Goal: Task Accomplishment & Management: Manage account settings

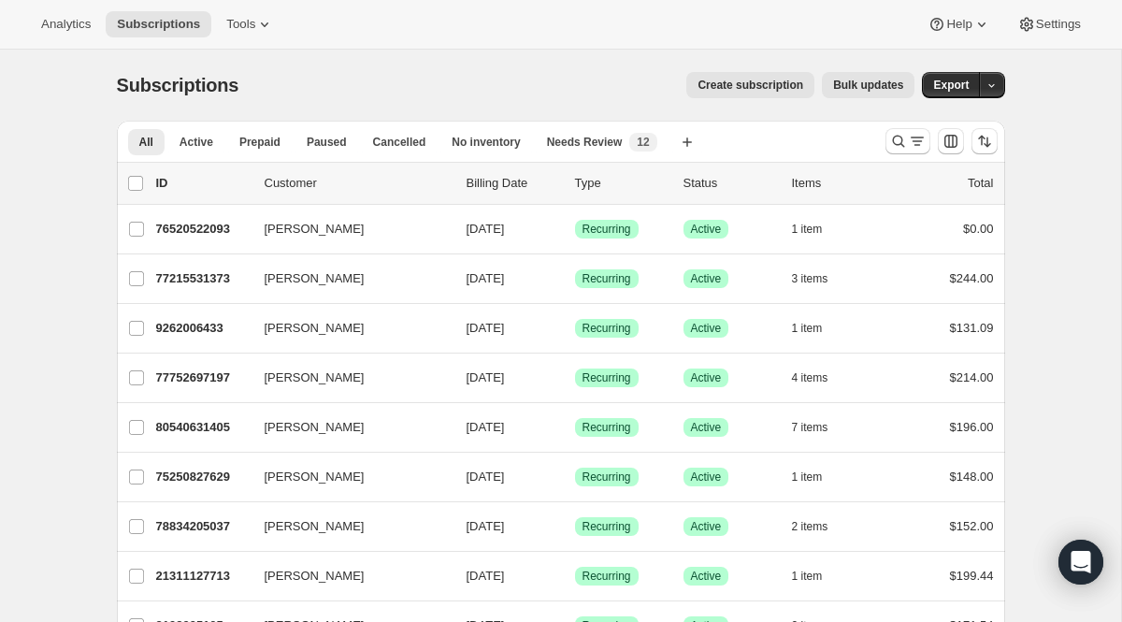
click at [878, 137] on div at bounding box center [941, 141] width 127 height 37
click at [899, 140] on icon "Search and filter results" at bounding box center [898, 141] width 19 height 19
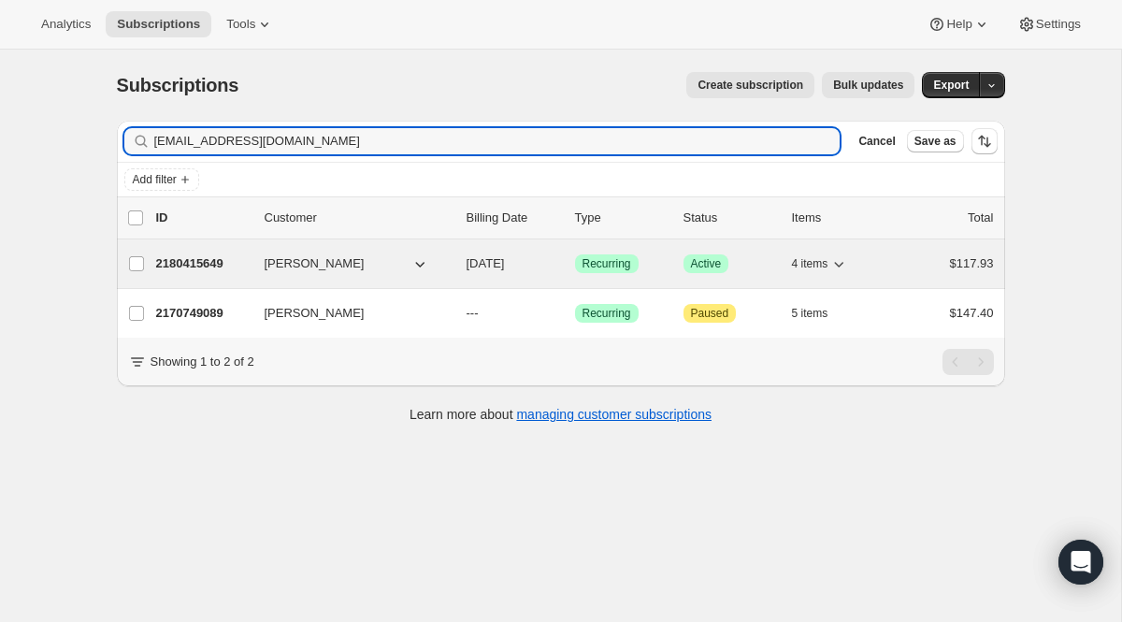
type input "[EMAIL_ADDRESS][DOMAIN_NAME]"
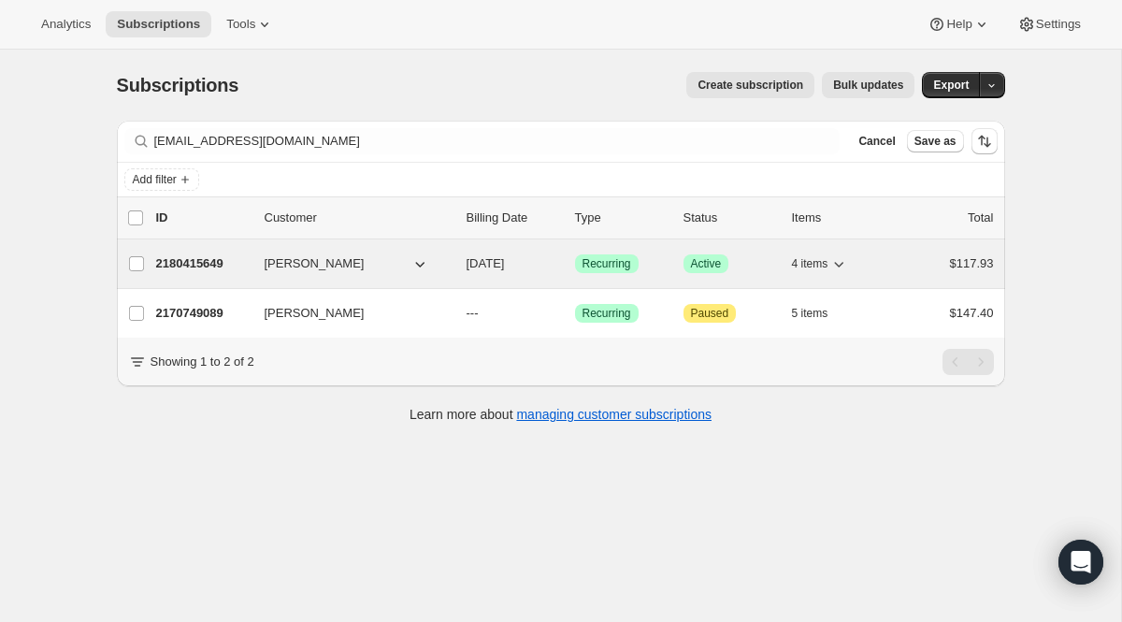
click at [611, 257] on span "Recurring" at bounding box center [607, 263] width 49 height 15
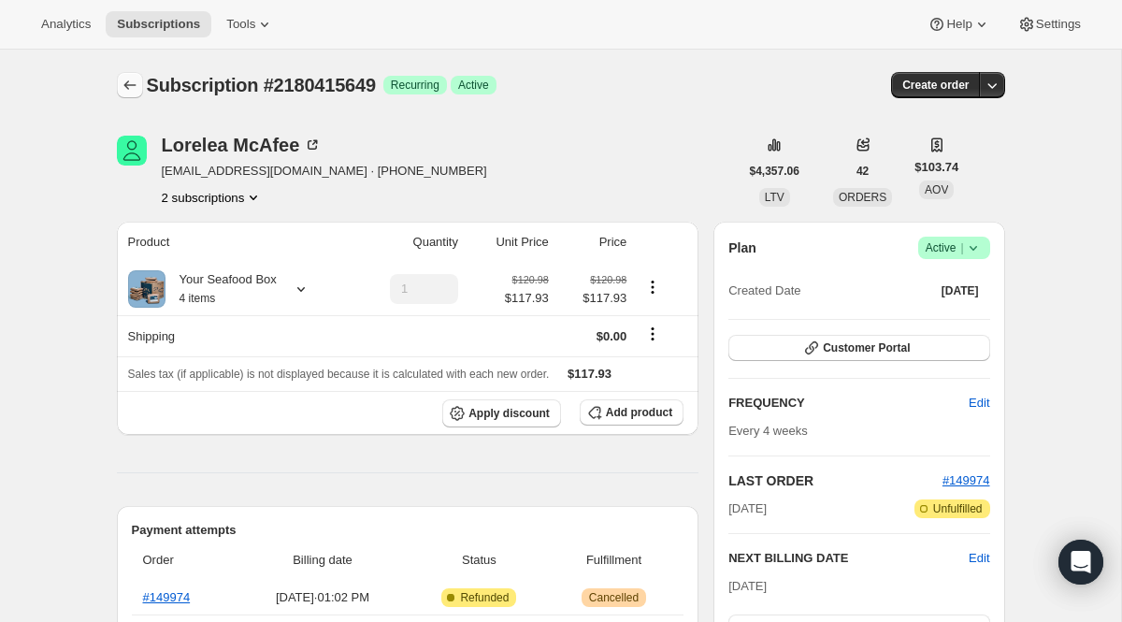
click at [127, 84] on icon "Subscriptions" at bounding box center [130, 85] width 19 height 19
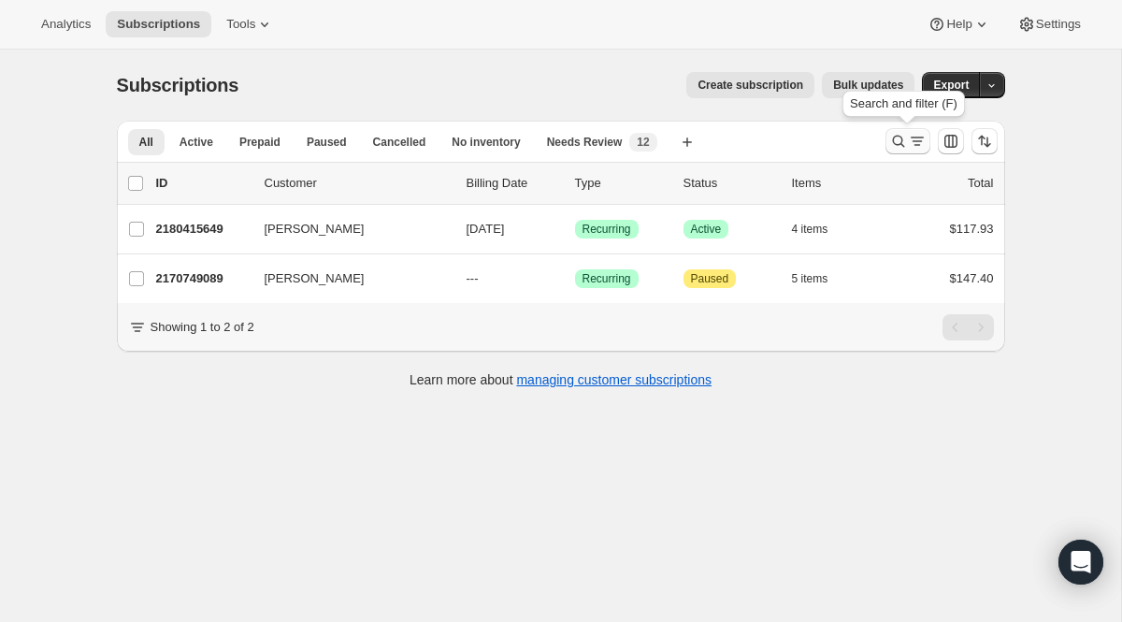
click at [920, 142] on icon "Search and filter results" at bounding box center [917, 141] width 19 height 19
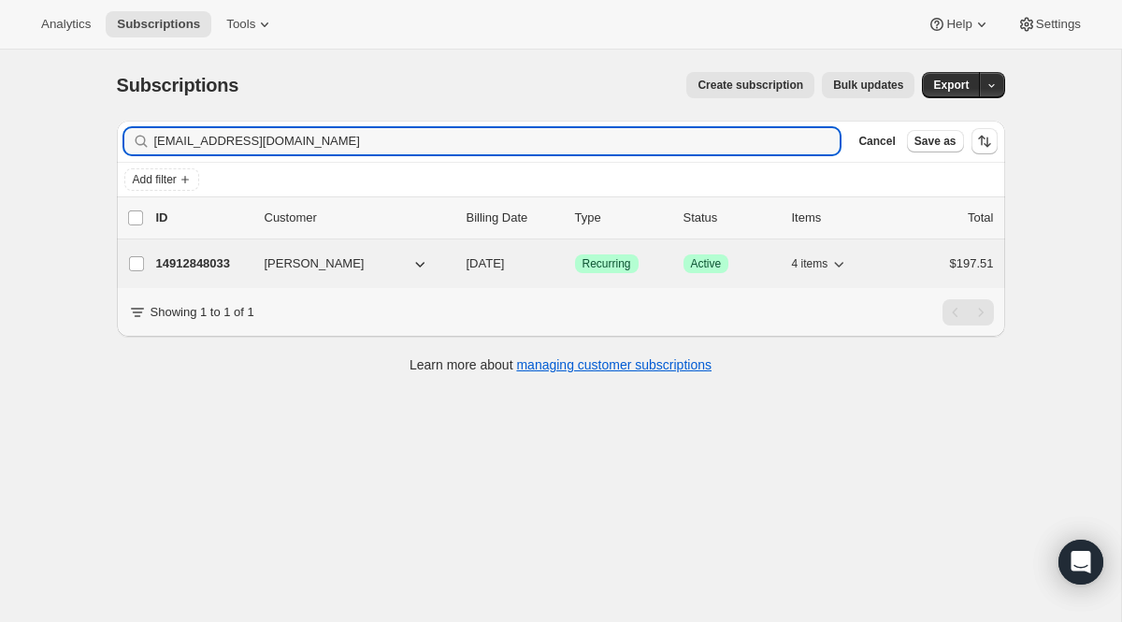
type input "[EMAIL_ADDRESS][DOMAIN_NAME]"
click at [605, 262] on span "Recurring" at bounding box center [607, 263] width 49 height 15
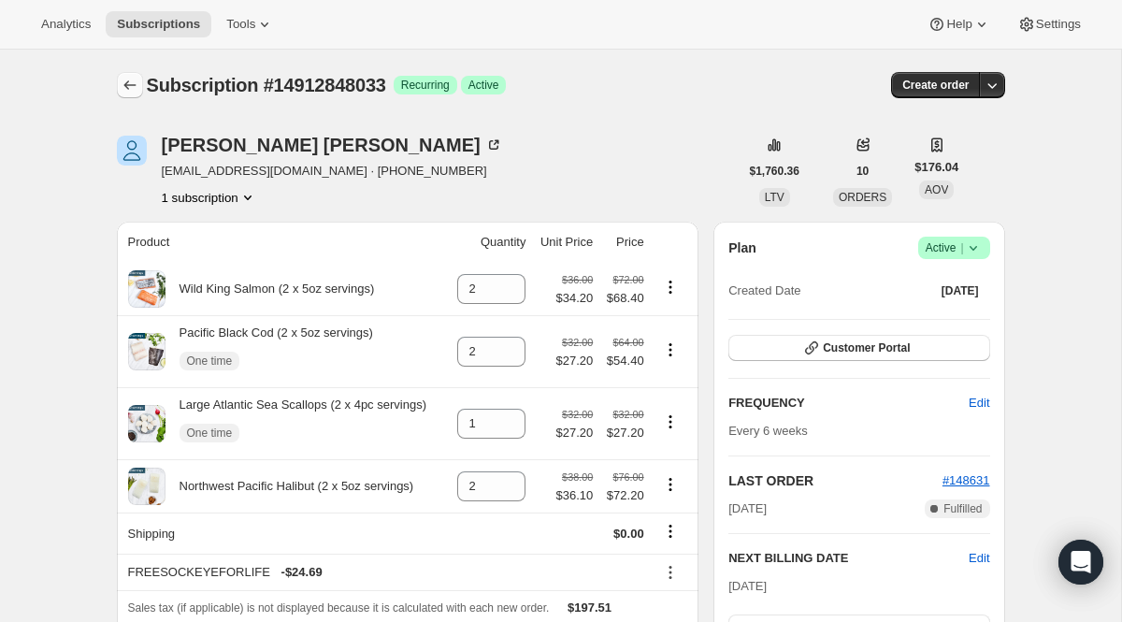
click at [136, 85] on icon "Subscriptions" at bounding box center [130, 85] width 19 height 19
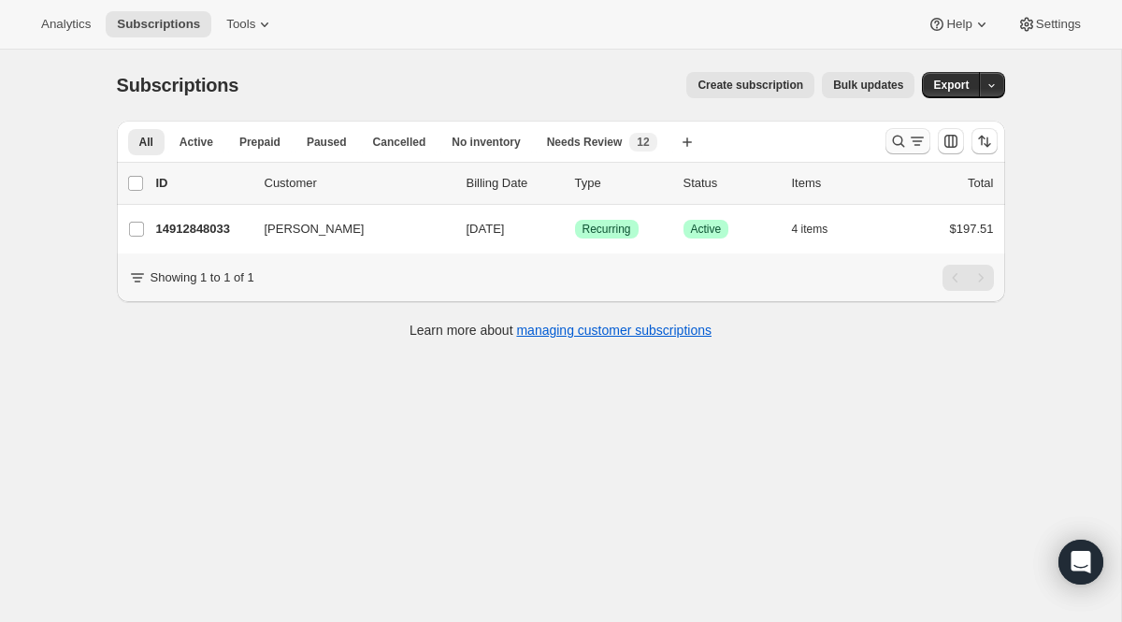
click at [893, 137] on icon "Search and filter results" at bounding box center [898, 142] width 12 height 12
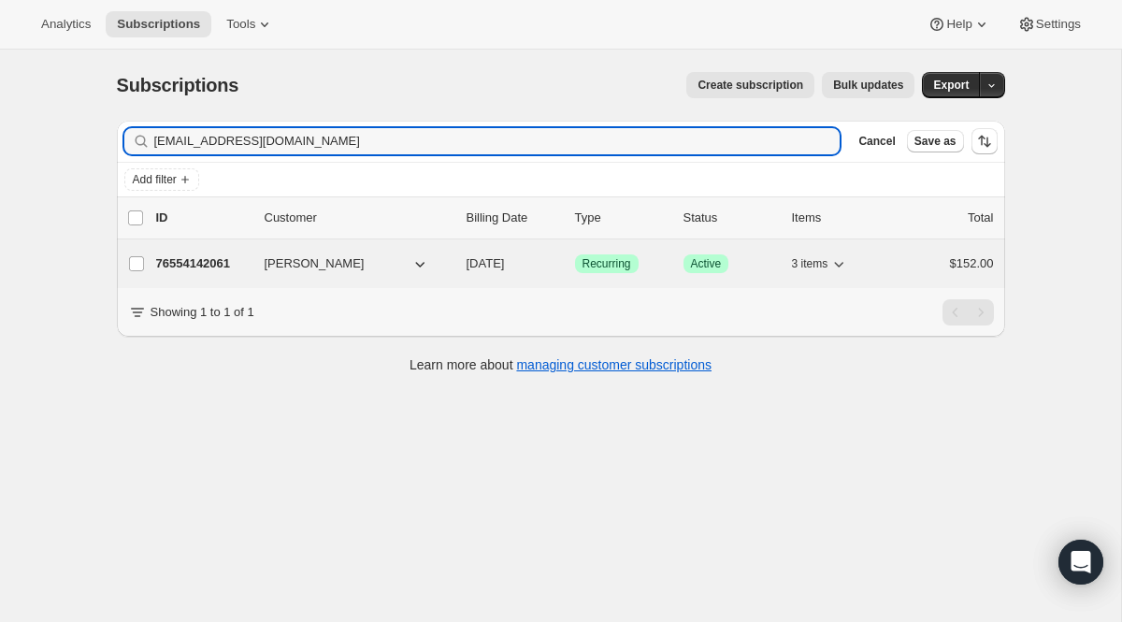
type input "[EMAIL_ADDRESS][DOMAIN_NAME]"
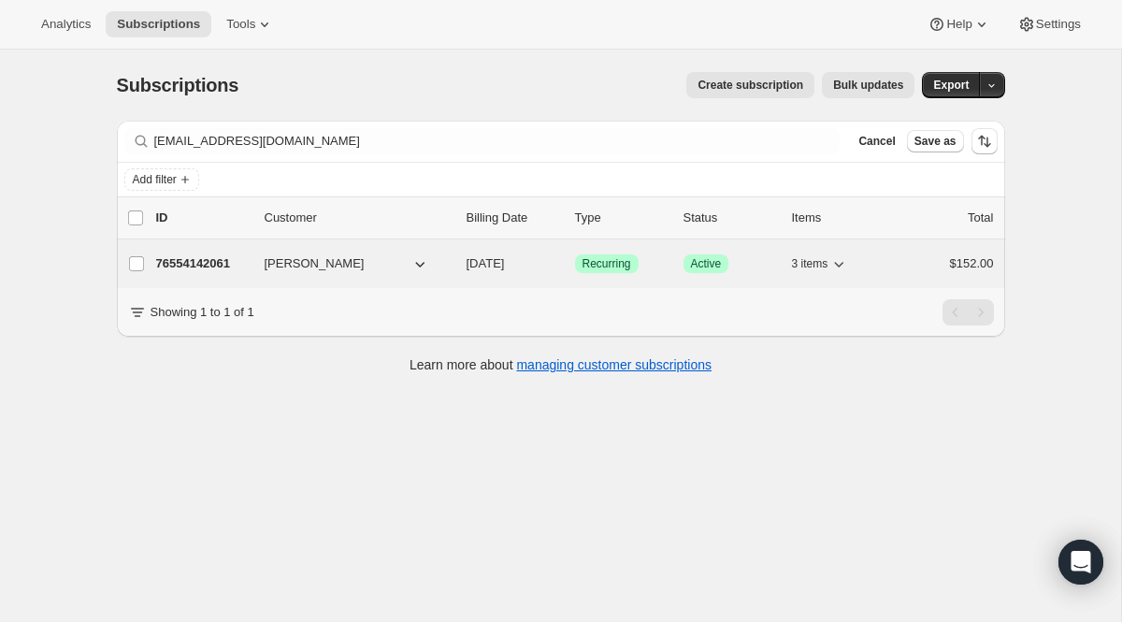
click at [585, 260] on span "Recurring" at bounding box center [607, 263] width 49 height 15
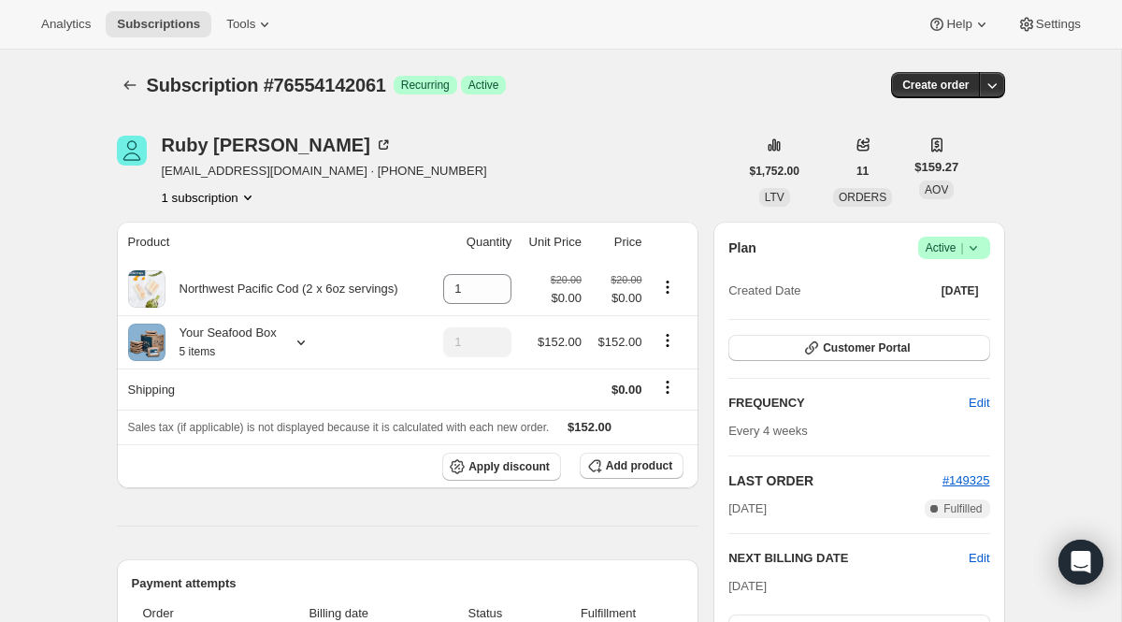
click at [835, 368] on div "Plan Success Active | Created Date [DATE] Customer Portal FREQUENCY Edit Every …" at bounding box center [859, 510] width 261 height 547
click at [841, 357] on button "Customer Portal" at bounding box center [859, 348] width 261 height 26
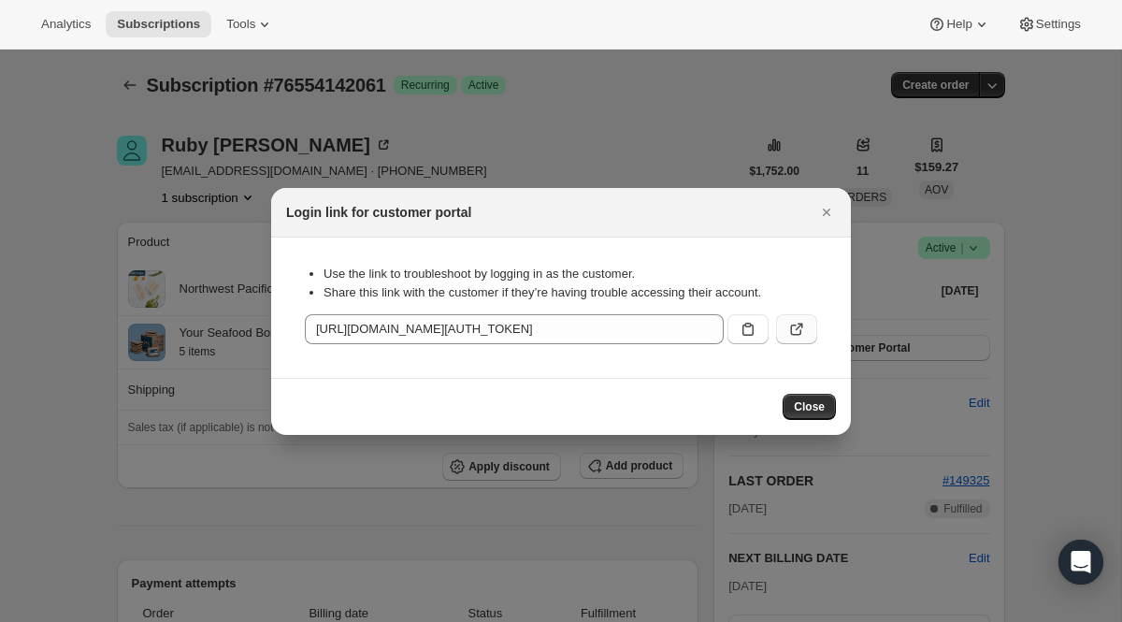
click at [808, 339] on button ":rm0:" at bounding box center [796, 329] width 41 height 30
click at [825, 203] on icon "Close" at bounding box center [826, 212] width 19 height 19
